Goal: Task Accomplishment & Management: Manage account settings

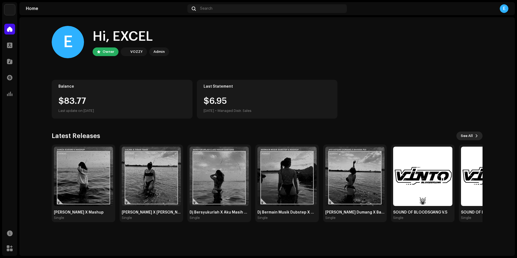
click at [469, 136] on span "See All" at bounding box center [467, 135] width 12 height 11
click at [464, 137] on span "See All" at bounding box center [467, 135] width 12 height 11
click at [306, 195] on img at bounding box center [287, 176] width 59 height 59
click at [243, 31] on div "E Hi, EXCEL Owner VOZZY Admin" at bounding box center [267, 42] width 431 height 32
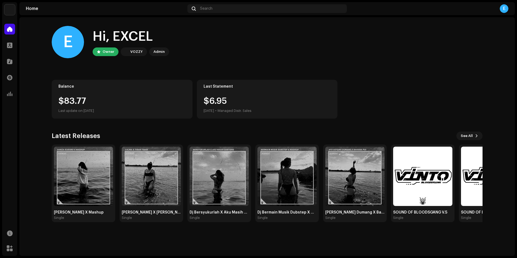
click at [106, 53] on div "Owner" at bounding box center [109, 51] width 12 height 6
click at [75, 50] on div "E" at bounding box center [68, 42] width 32 height 32
click at [227, 94] on div "Last Statement $6.95 [DATE] • Managed Distr. Sales" at bounding box center [267, 99] width 141 height 39
click at [168, 98] on div "$83.77" at bounding box center [121, 101] width 127 height 9
click at [125, 99] on div "$83.77" at bounding box center [121, 101] width 127 height 9
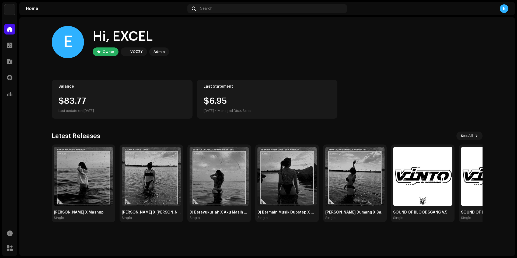
click at [250, 100] on div "$6.95 [DATE] • Managed Distr. Sales" at bounding box center [228, 105] width 48 height 17
click at [129, 100] on div "$83.77" at bounding box center [121, 101] width 127 height 9
click at [252, 98] on div "$6.95 [DATE] • Managed Distr. Sales" at bounding box center [228, 105] width 48 height 17
drag, startPoint x: 148, startPoint y: 97, endPoint x: 161, endPoint y: 98, distance: 13.8
click at [148, 97] on div "$83.77" at bounding box center [121, 101] width 127 height 9
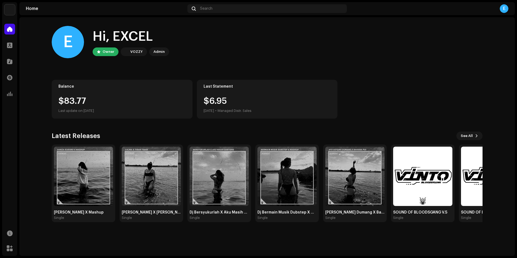
click at [237, 95] on div "Last Statement $6.95 [DATE] • Managed Distr. Sales" at bounding box center [267, 99] width 141 height 39
click at [138, 94] on div "Balance $83.77 Last update on [DATE]" at bounding box center [122, 99] width 141 height 39
drag, startPoint x: 242, startPoint y: 94, endPoint x: 213, endPoint y: 97, distance: 29.5
click at [241, 94] on div "Last Statement $6.95 [DATE] • Managed Distr. Sales" at bounding box center [267, 99] width 141 height 39
click at [16, 49] on div "Profile" at bounding box center [9, 45] width 15 height 15
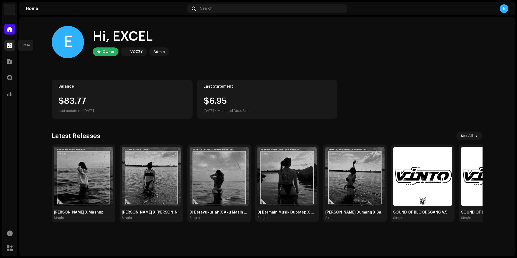
click at [11, 49] on div at bounding box center [9, 45] width 11 height 11
click at [13, 49] on div at bounding box center [9, 45] width 11 height 11
click at [11, 66] on div at bounding box center [9, 61] width 11 height 11
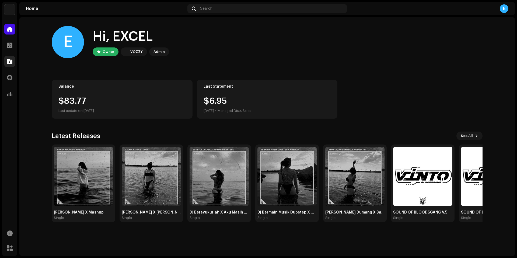
click at [11, 66] on div at bounding box center [9, 61] width 11 height 11
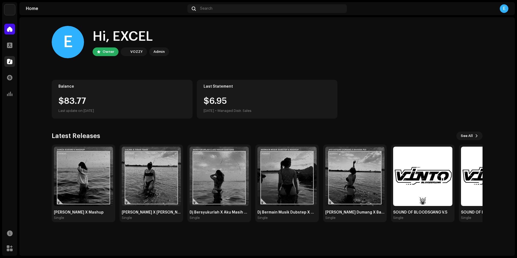
click at [11, 66] on div at bounding box center [9, 61] width 11 height 11
click at [15, 31] on div "Home" at bounding box center [9, 29] width 15 height 15
click at [10, 9] on img at bounding box center [9, 9] width 11 height 11
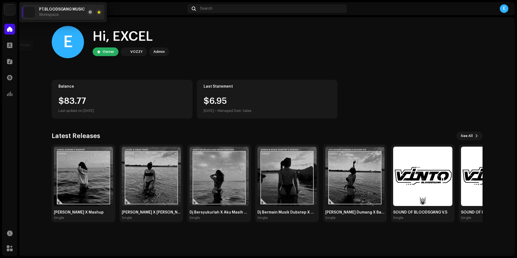
drag, startPoint x: 7, startPoint y: 45, endPoint x: 7, endPoint y: 53, distance: 7.3
click at [7, 47] on div "Profile" at bounding box center [9, 45] width 15 height 15
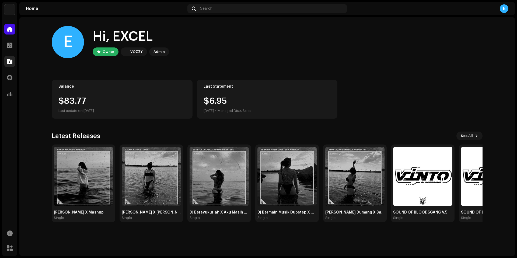
drag, startPoint x: 6, startPoint y: 57, endPoint x: 6, endPoint y: 64, distance: 7.3
click at [6, 63] on div "Catalog" at bounding box center [9, 61] width 15 height 15
click at [4, 86] on div "Home Profile Catalog Transactions Analytics" at bounding box center [9, 62] width 15 height 80
click at [11, 80] on span at bounding box center [9, 77] width 5 height 4
click at [30, 79] on home-home "E Hi, EXCEL Owner VOZZY Admin Balance $83.77 Last update on [DATE] Last Stateme…" at bounding box center [267, 123] width 496 height 213
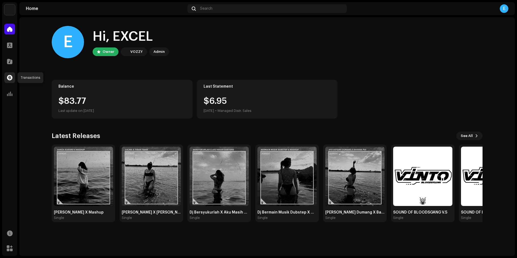
click at [13, 79] on div at bounding box center [9, 77] width 11 height 11
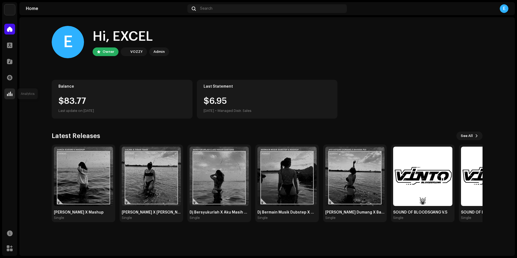
click at [12, 89] on div at bounding box center [9, 93] width 11 height 11
click at [10, 252] on div at bounding box center [9, 248] width 11 height 11
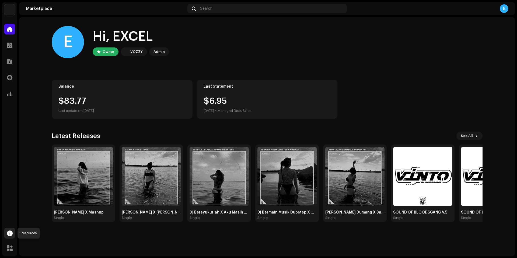
click at [13, 236] on div at bounding box center [9, 233] width 11 height 11
click at [8, 248] on span at bounding box center [10, 248] width 6 height 4
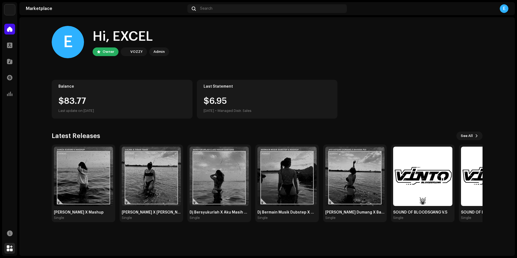
click at [8, 248] on span at bounding box center [10, 248] width 6 height 4
click at [8, 37] on div "Home Profile Catalog Transactions Analytics" at bounding box center [9, 62] width 15 height 80
click at [9, 34] on div at bounding box center [9, 29] width 11 height 11
drag, startPoint x: 9, startPoint y: 34, endPoint x: 4, endPoint y: 50, distance: 16.7
click at [4, 50] on div "Profile" at bounding box center [9, 45] width 15 height 15
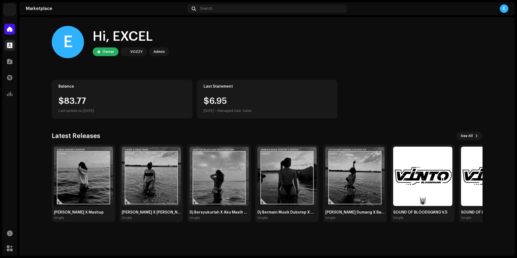
drag, startPoint x: 4, startPoint y: 50, endPoint x: 8, endPoint y: 46, distance: 5.3
click at [4, 49] on div "Profile" at bounding box center [9, 45] width 15 height 15
click at [8, 45] on span at bounding box center [9, 45] width 5 height 4
click at [5, 64] on div at bounding box center [9, 61] width 11 height 11
click at [6, 81] on div at bounding box center [9, 77] width 11 height 11
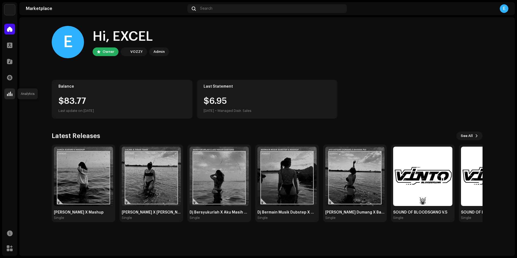
click at [6, 95] on div at bounding box center [9, 93] width 11 height 11
click at [10, 75] on span at bounding box center [9, 77] width 5 height 4
click at [11, 58] on div at bounding box center [9, 61] width 11 height 11
click at [10, 49] on div at bounding box center [9, 45] width 11 height 11
click at [12, 30] on div at bounding box center [9, 29] width 11 height 11
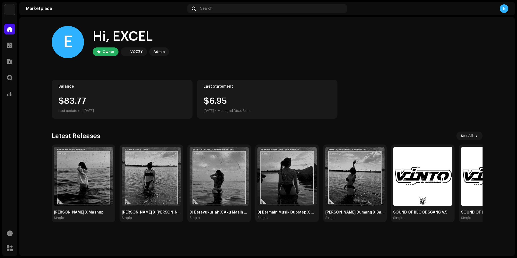
click at [158, 49] on div "Admin" at bounding box center [159, 51] width 11 height 6
click at [505, 11] on div "E" at bounding box center [504, 8] width 9 height 9
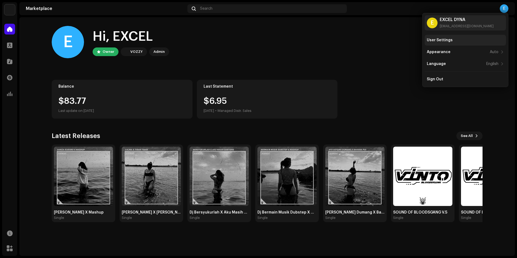
click at [457, 41] on div "User Settings" at bounding box center [465, 40] width 77 height 4
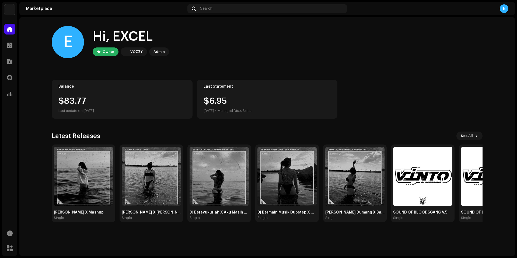
click at [504, 11] on div "E" at bounding box center [504, 8] width 9 height 9
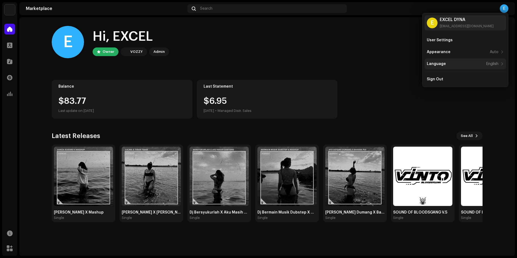
click at [446, 64] on div "Language English" at bounding box center [463, 64] width 72 height 4
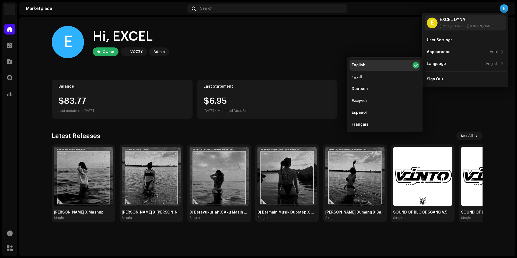
click at [384, 42] on div "E Hi, EXCEL Owner VOZZY Admin" at bounding box center [267, 42] width 431 height 32
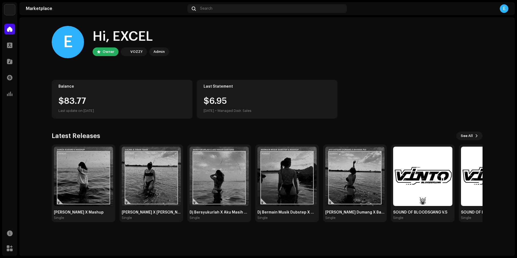
click at [506, 14] on div "Marketplace Search E" at bounding box center [267, 8] width 496 height 13
click at [504, 10] on div "E" at bounding box center [504, 8] width 9 height 9
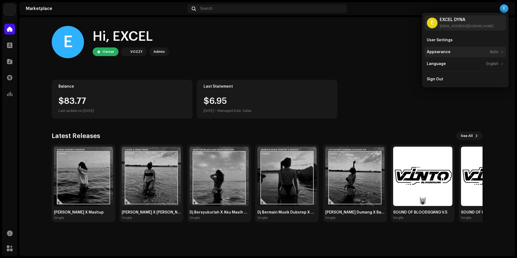
click at [489, 54] on div "Appearance Auto" at bounding box center [465, 52] width 81 height 11
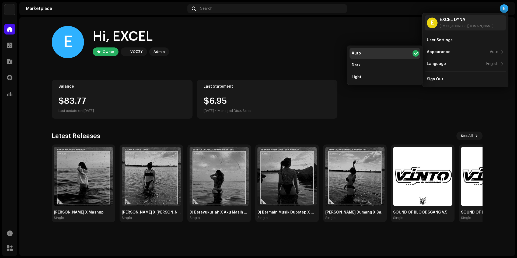
drag, startPoint x: 388, startPoint y: 39, endPoint x: 407, endPoint y: 33, distance: 19.6
click at [389, 37] on div "E Hi, EXCEL Owner VOZZY Admin" at bounding box center [267, 42] width 431 height 32
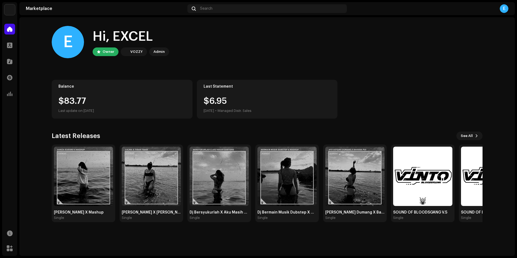
click at [503, 12] on div "E" at bounding box center [504, 8] width 9 height 9
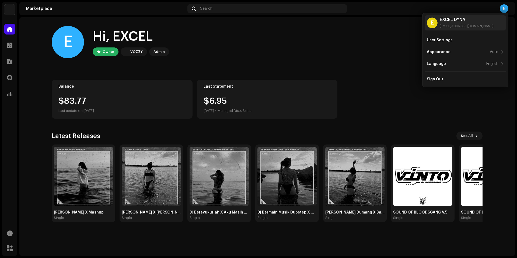
click at [302, 51] on div "E Hi, EXCEL Owner VOZZY Admin" at bounding box center [267, 42] width 431 height 32
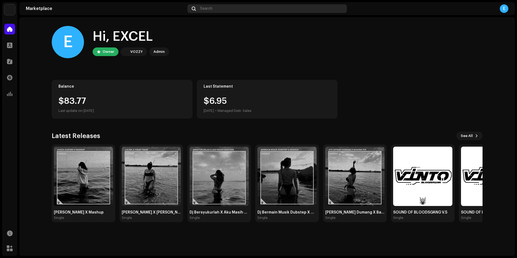
click at [269, 6] on div "Search" at bounding box center [267, 8] width 159 height 9
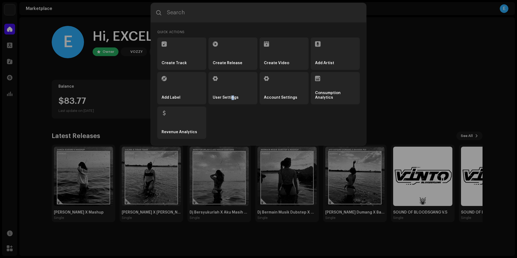
drag, startPoint x: 231, startPoint y: 94, endPoint x: 234, endPoint y: 95, distance: 3.3
click at [234, 95] on li "User Settings" at bounding box center [233, 88] width 49 height 32
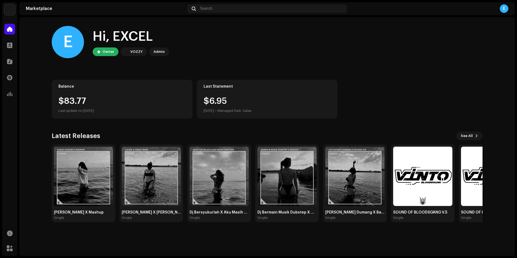
click at [485, 131] on div "E Hi, EXCEL Owner VOZZY Admin Balance $83.77 Last update on [DATE] Last Stateme…" at bounding box center [267, 123] width 448 height 213
